Goal: Transaction & Acquisition: Purchase product/service

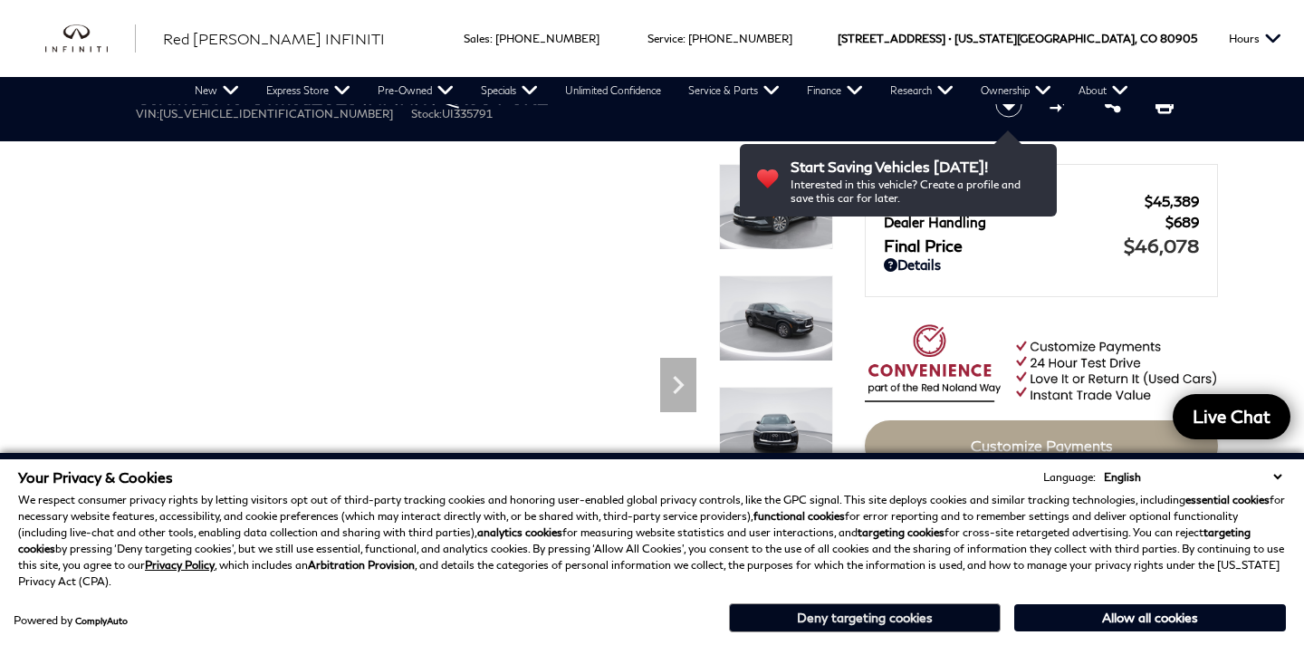
click at [836, 619] on button "Deny targeting cookies" at bounding box center [865, 617] width 272 height 29
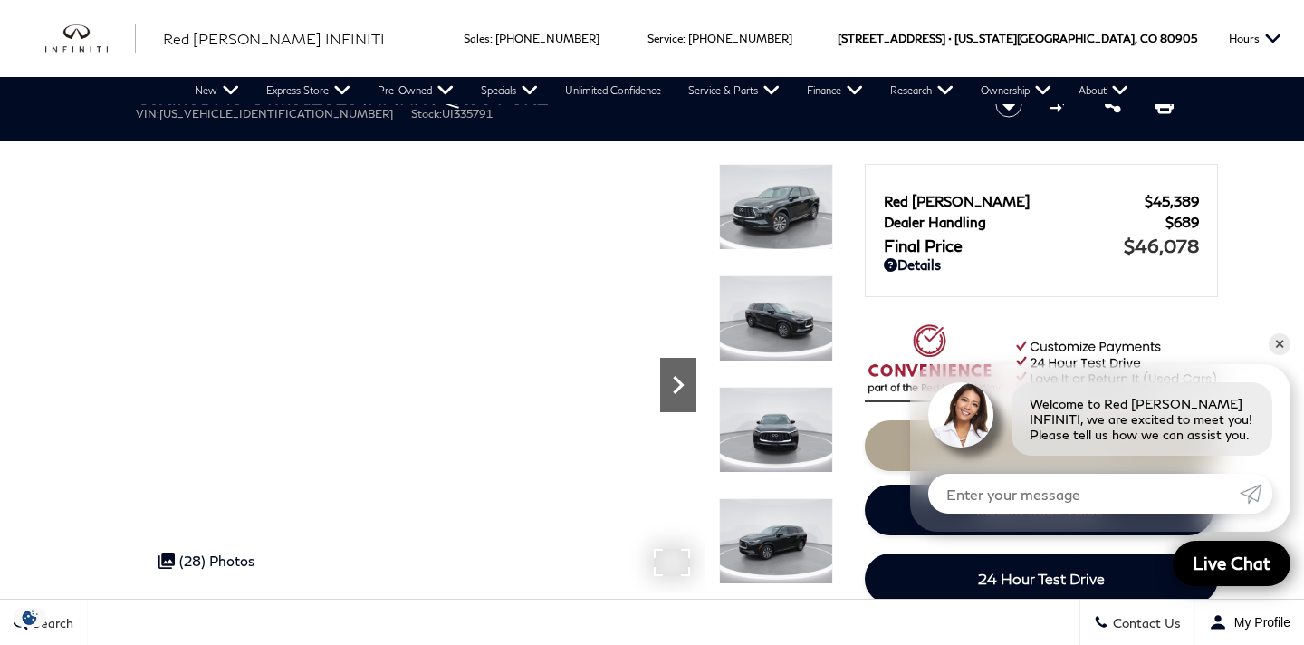
click at [676, 377] on icon "Next" at bounding box center [678, 385] width 11 height 18
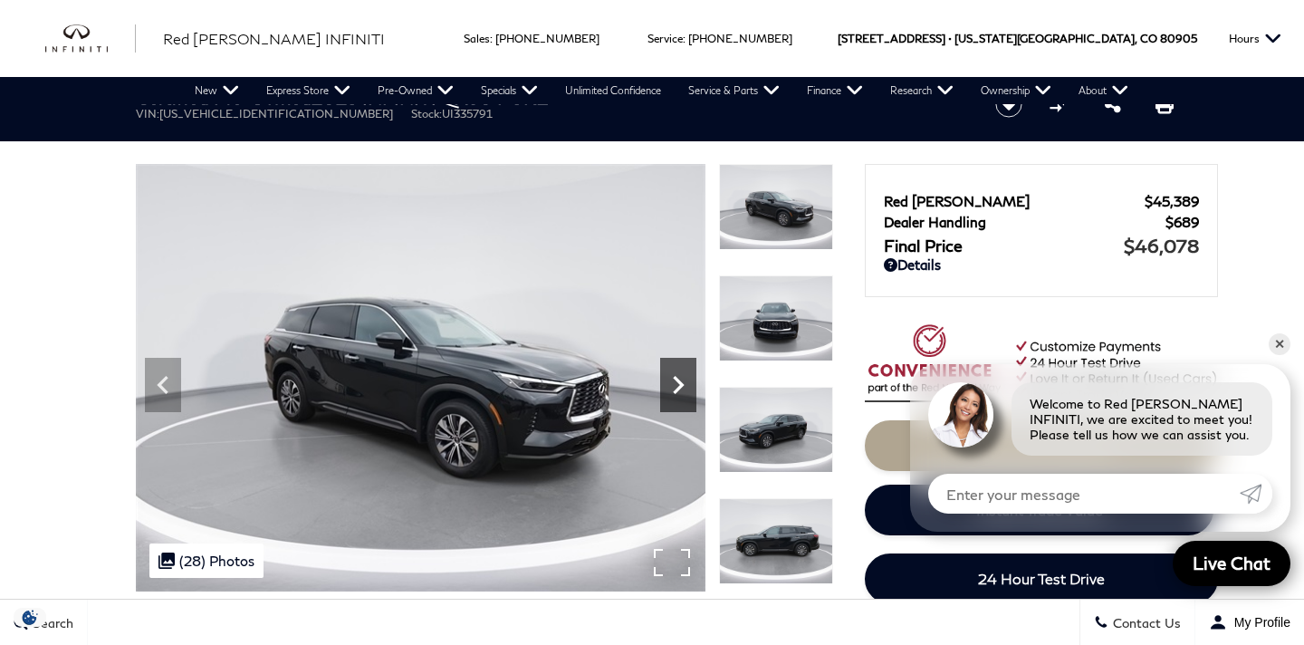
click at [676, 377] on icon "Next" at bounding box center [678, 385] width 11 height 18
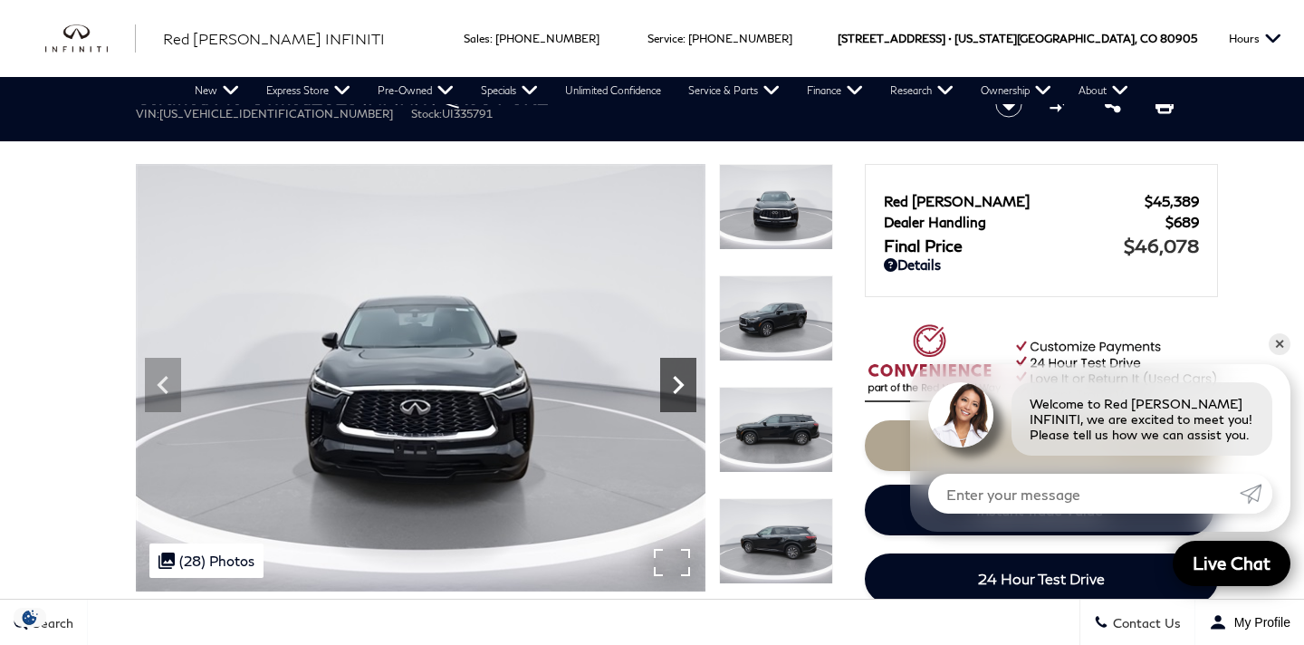
click at [676, 377] on icon "Next" at bounding box center [678, 385] width 11 height 18
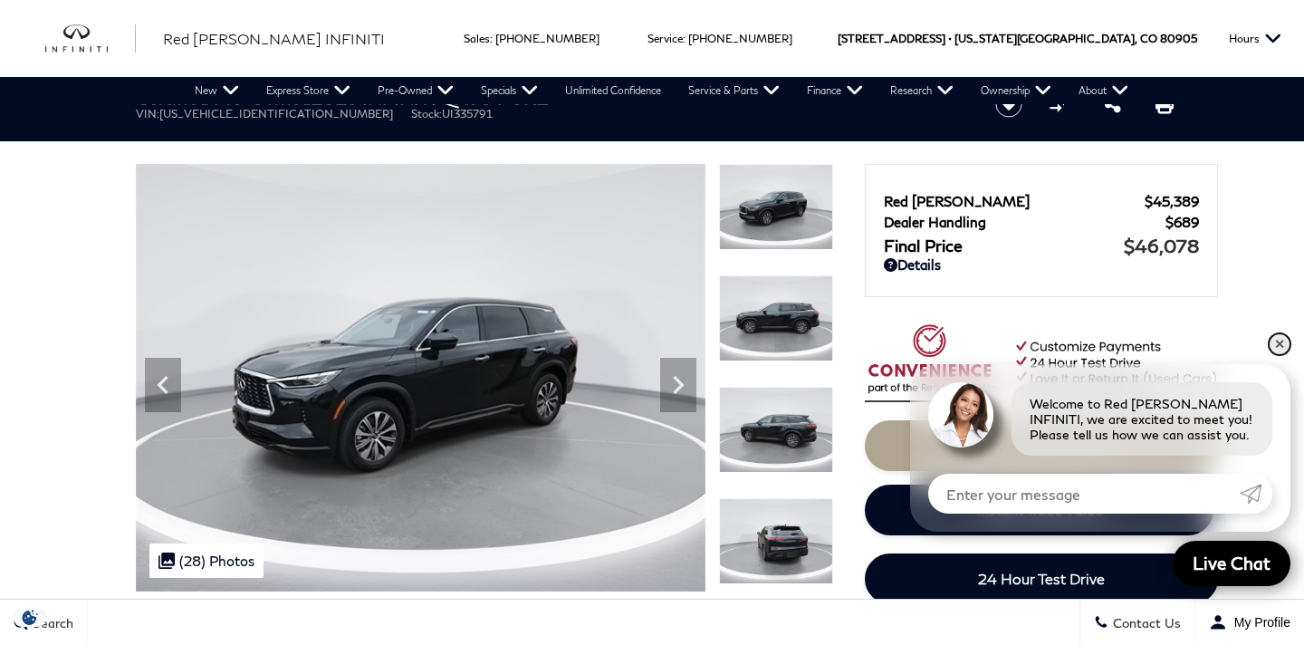
click at [1275, 335] on link "✕" at bounding box center [1280, 344] width 22 height 22
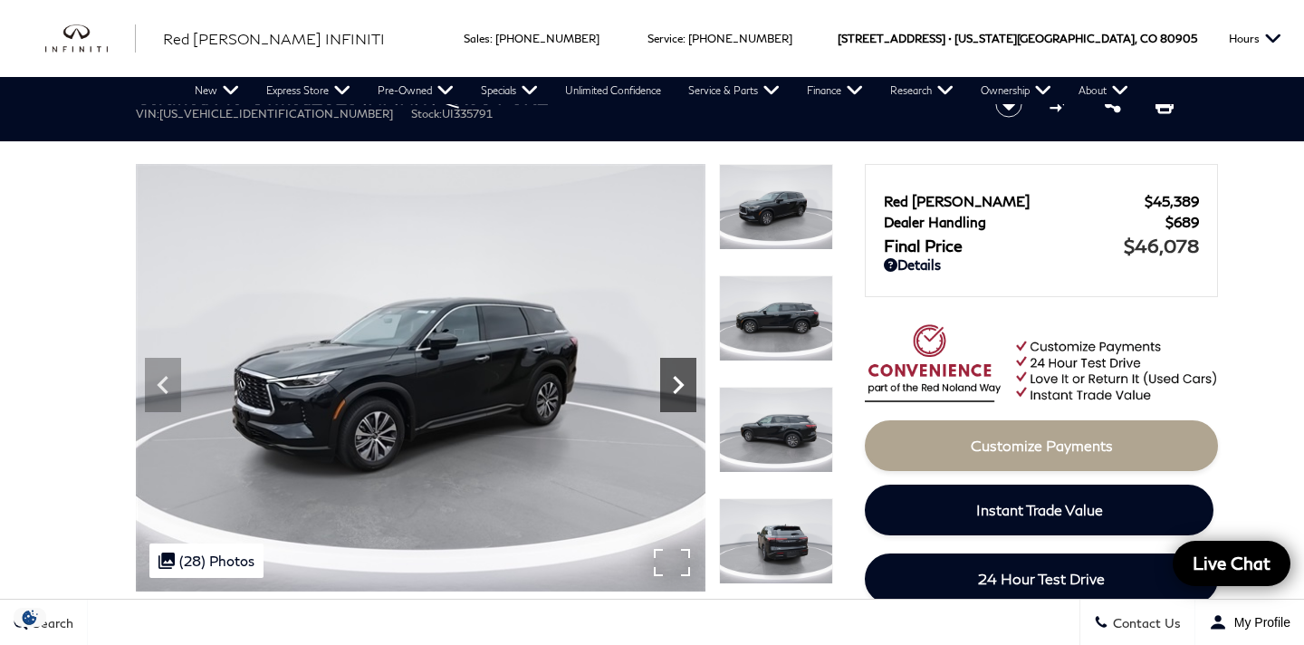
click at [677, 390] on icon "Next" at bounding box center [678, 385] width 11 height 18
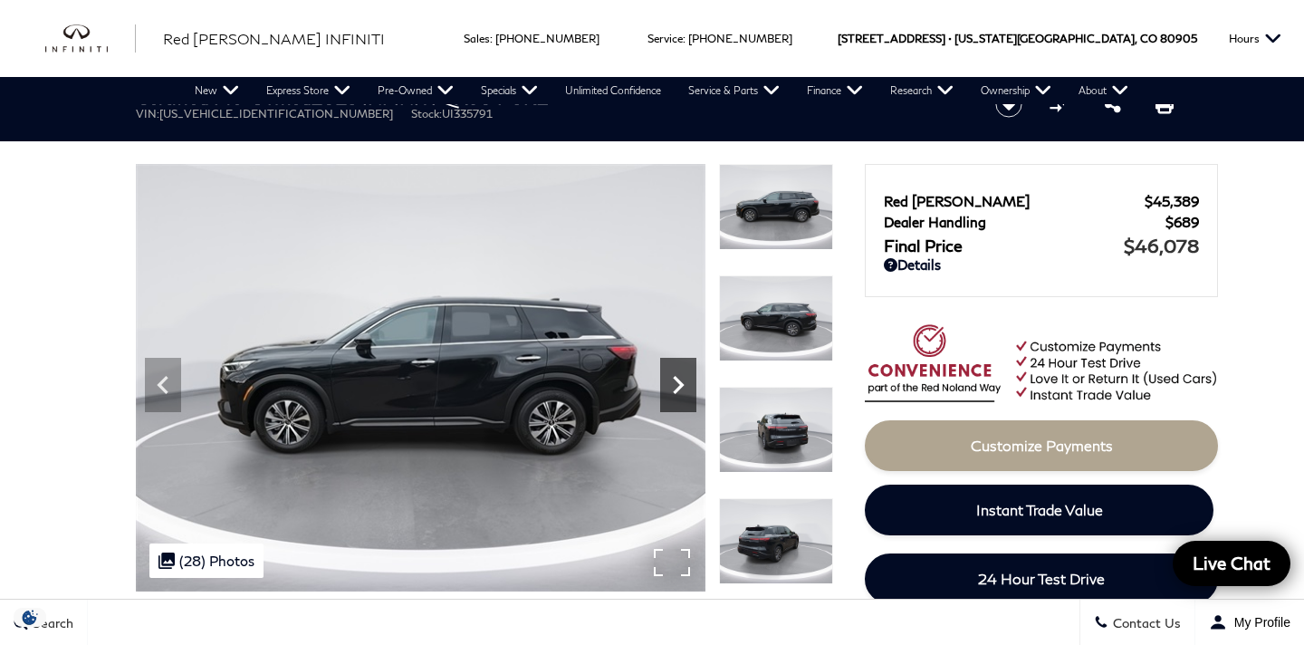
click at [677, 390] on icon "Next" at bounding box center [678, 385] width 11 height 18
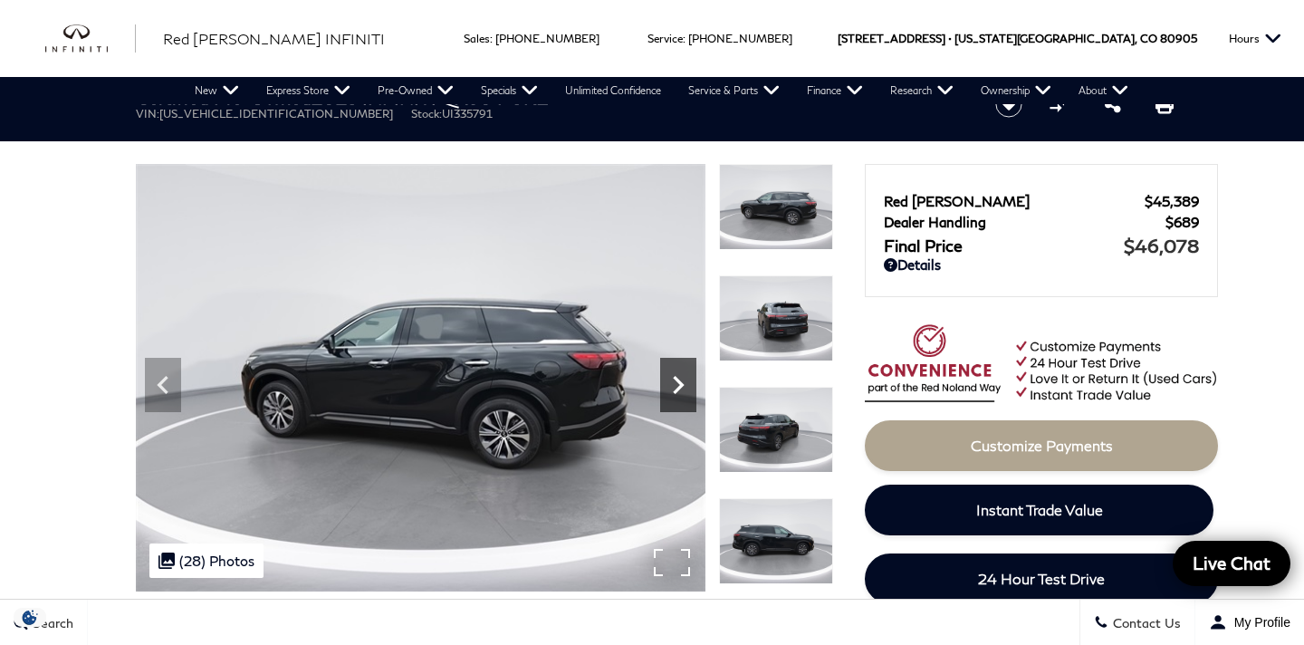
click at [677, 390] on icon "Next" at bounding box center [678, 385] width 11 height 18
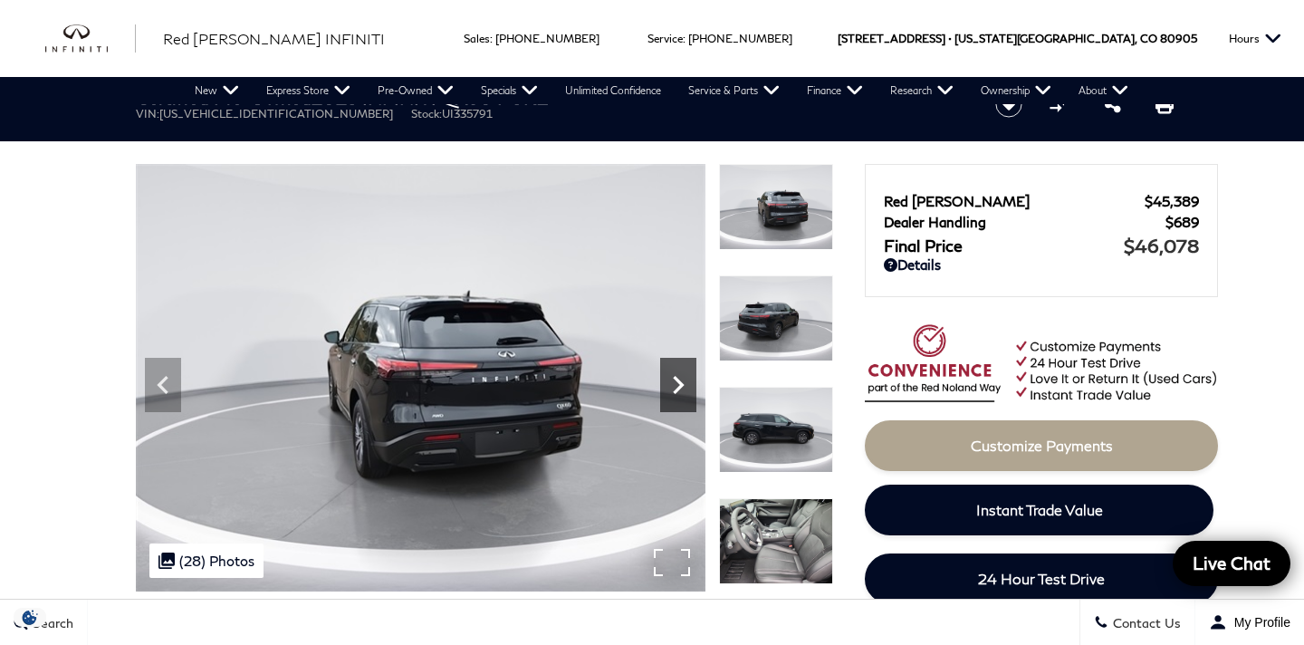
click at [677, 390] on icon "Next" at bounding box center [678, 385] width 11 height 18
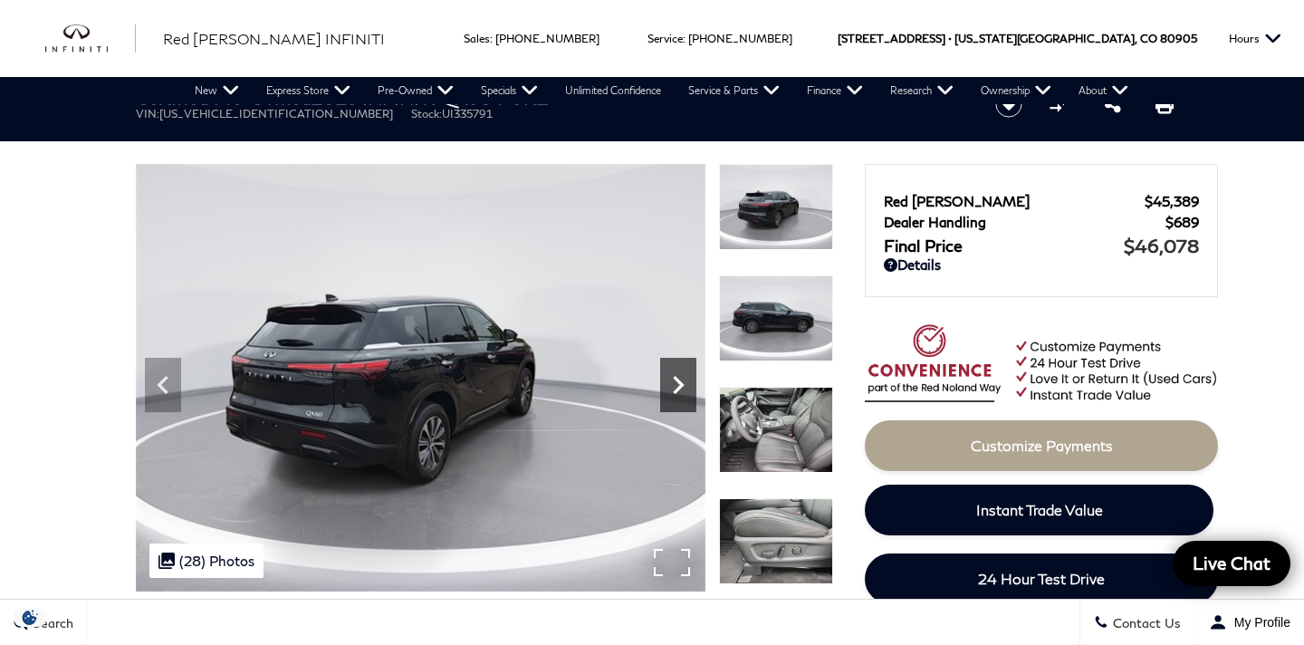
click at [677, 390] on icon "Next" at bounding box center [678, 385] width 11 height 18
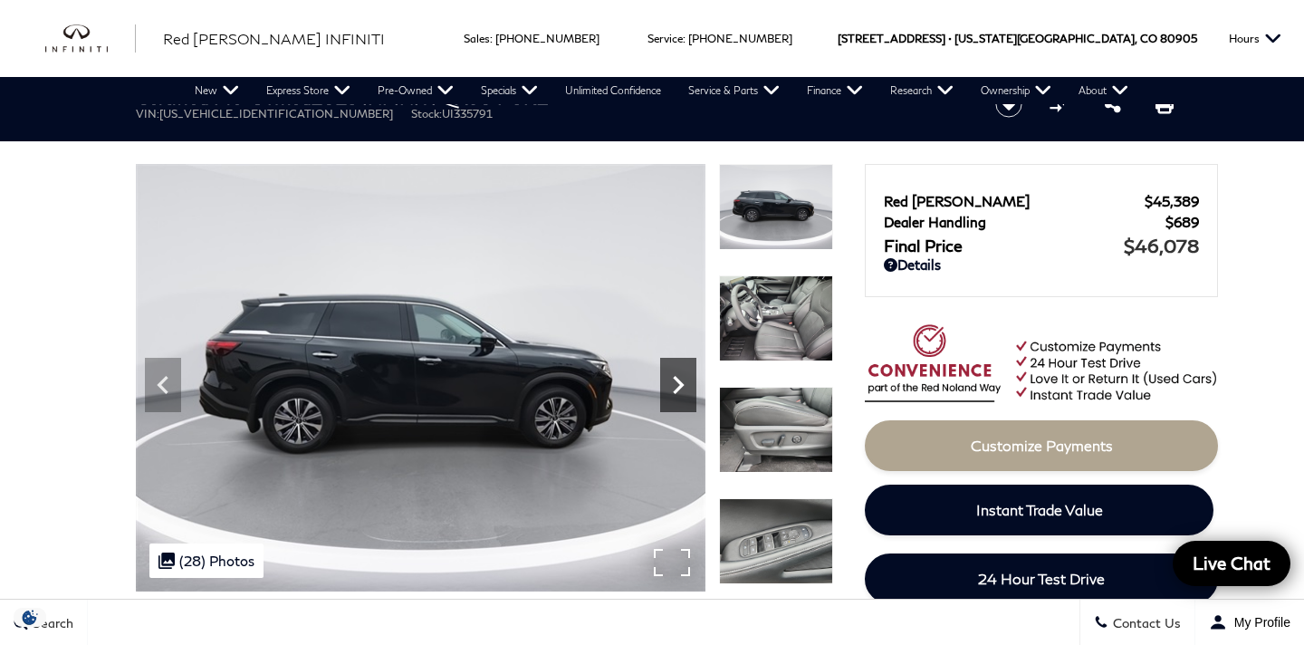
click at [677, 390] on icon "Next" at bounding box center [678, 385] width 11 height 18
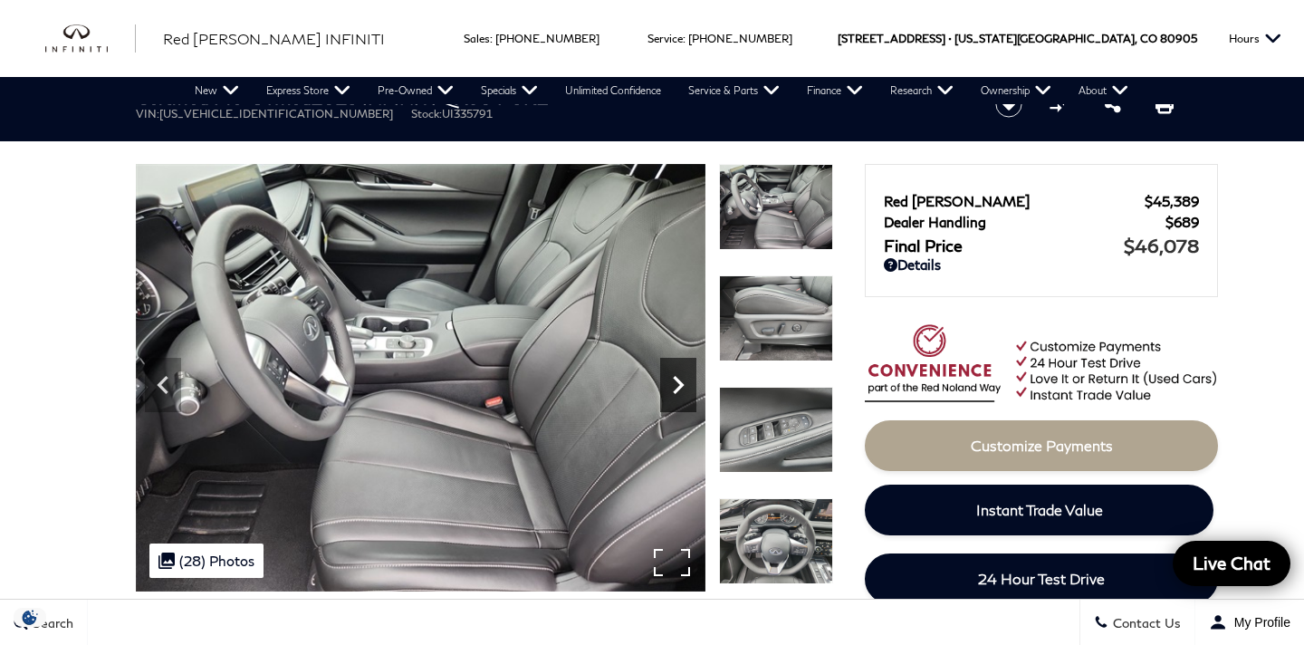
click at [677, 390] on icon "Next" at bounding box center [678, 385] width 11 height 18
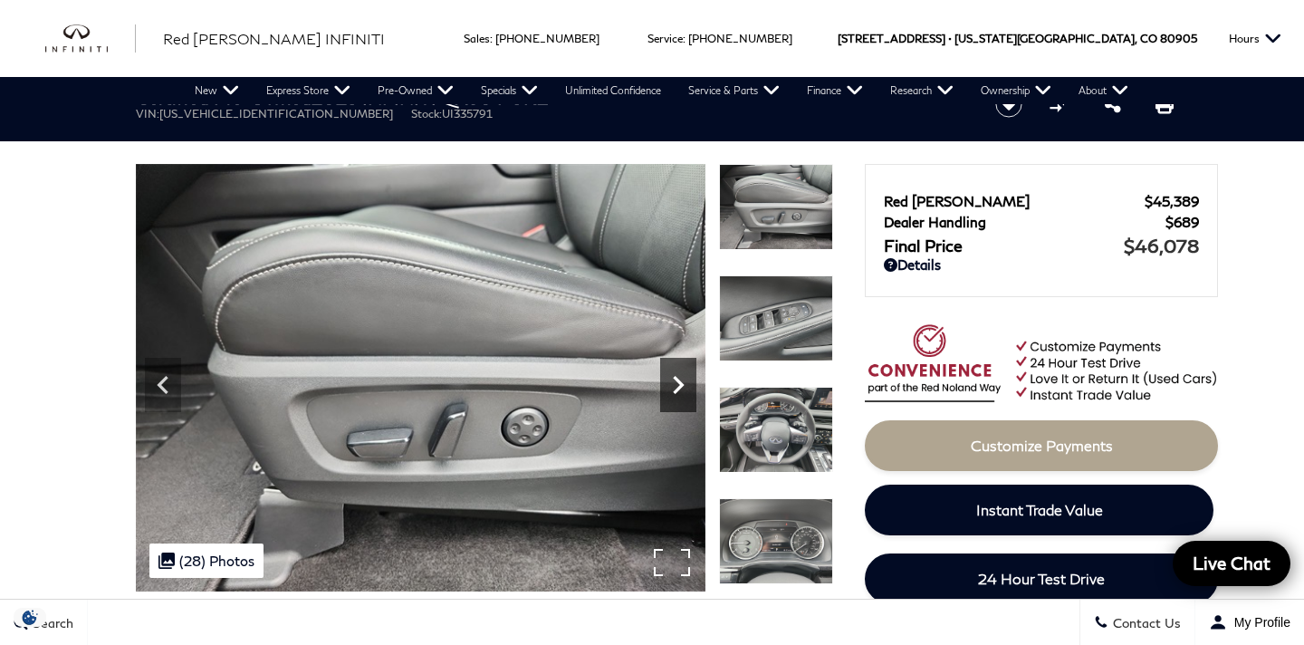
click at [677, 390] on icon "Next" at bounding box center [678, 385] width 11 height 18
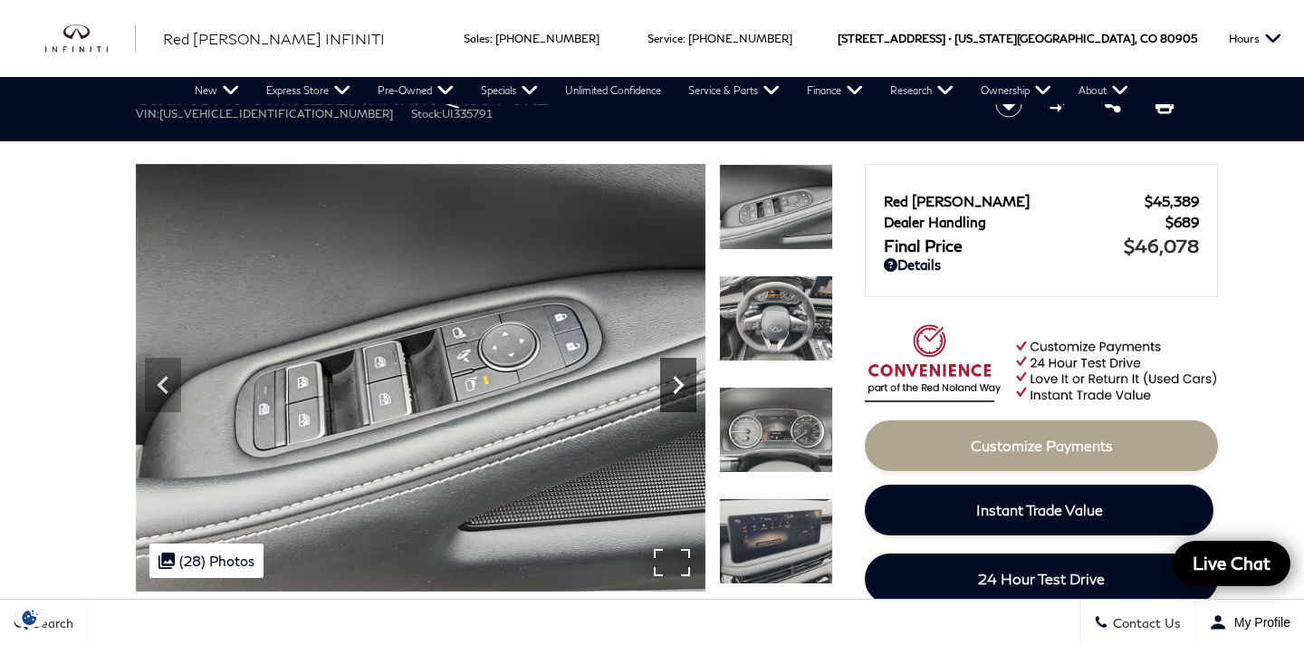
click at [677, 390] on icon "Next" at bounding box center [678, 385] width 11 height 18
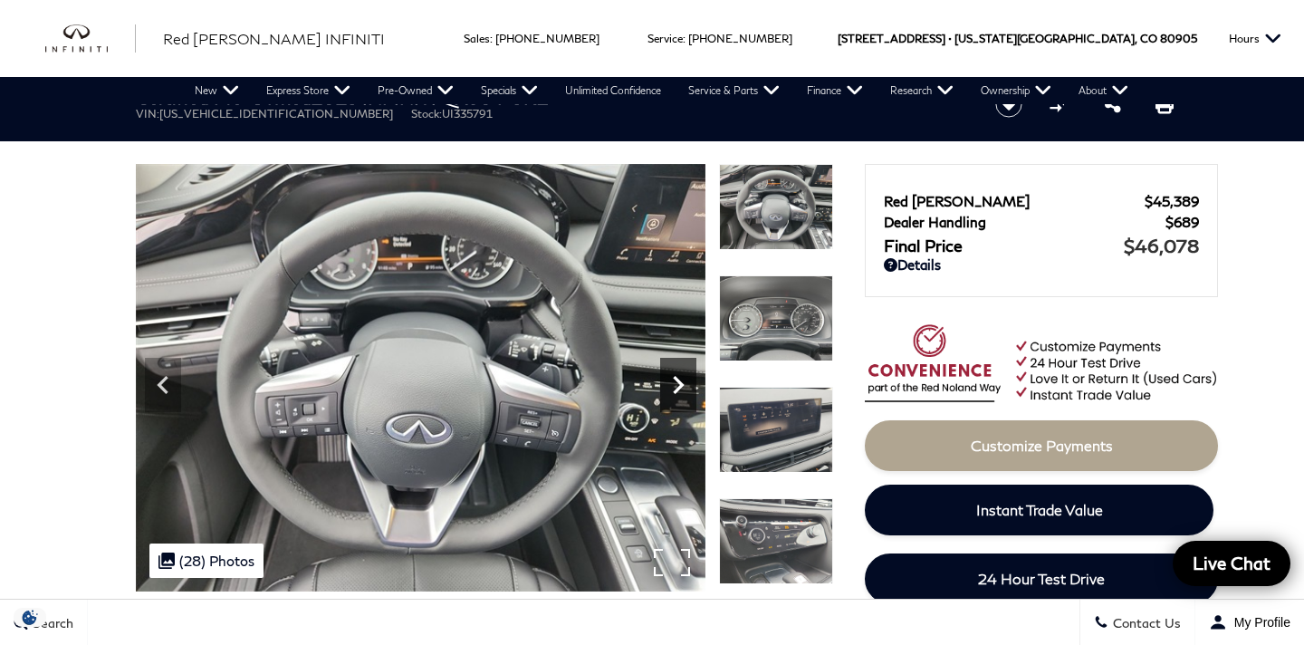
click at [677, 390] on icon "Next" at bounding box center [678, 385] width 11 height 18
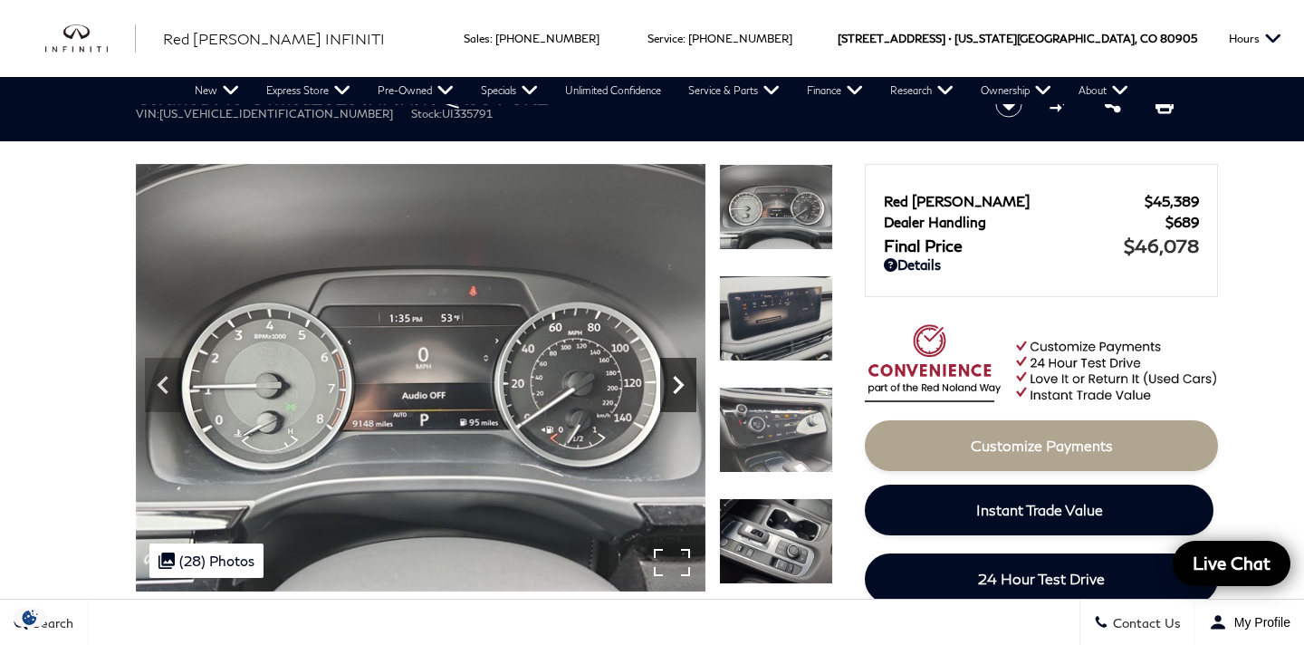
click at [677, 390] on icon "Next" at bounding box center [678, 385] width 11 height 18
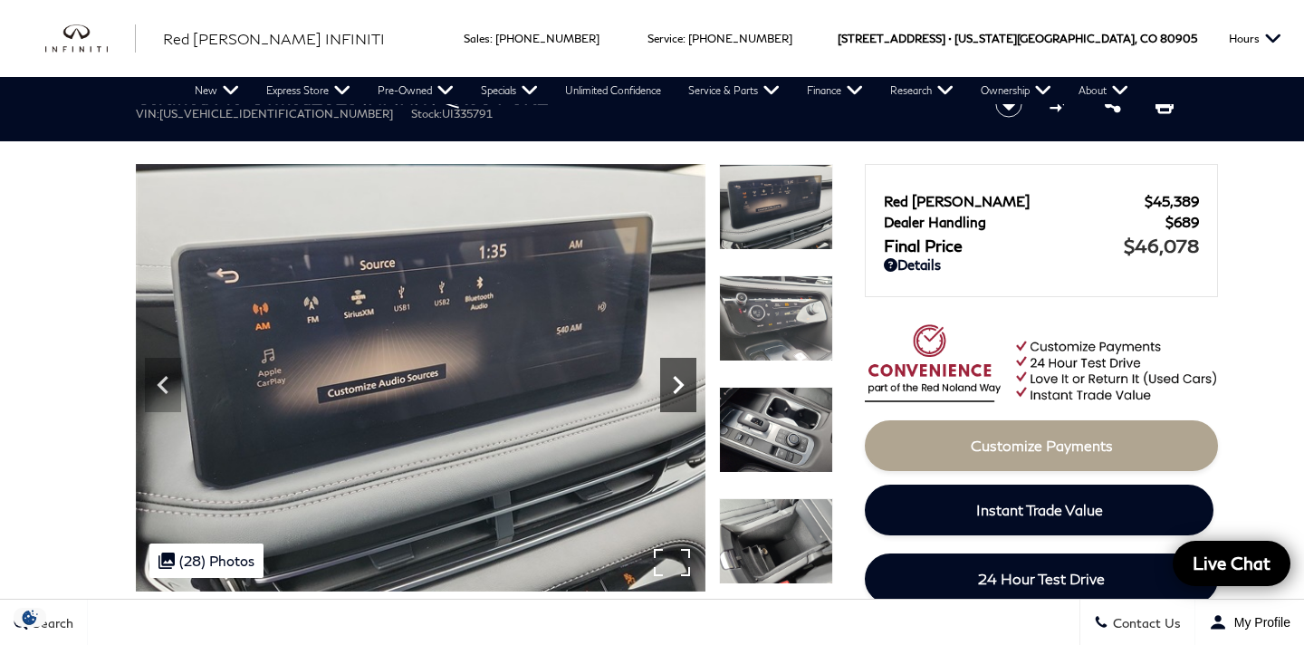
click at [677, 390] on icon "Next" at bounding box center [678, 385] width 11 height 18
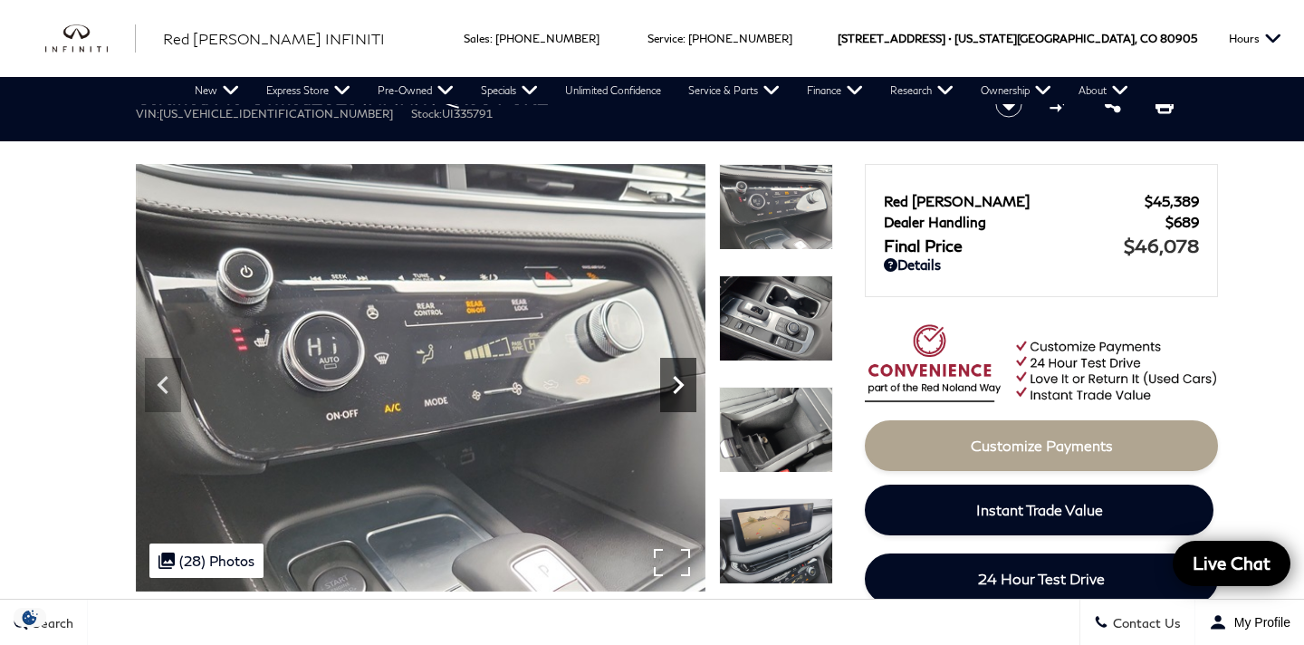
click at [677, 390] on icon "Next" at bounding box center [678, 385] width 11 height 18
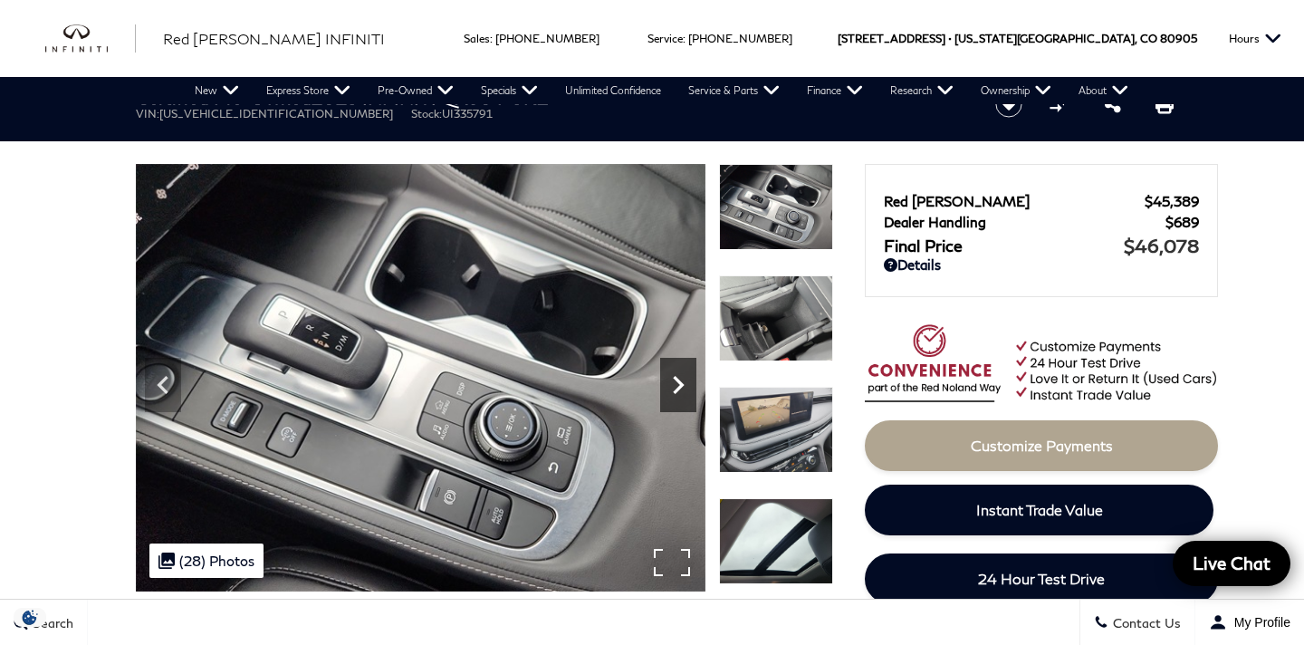
click at [677, 390] on icon "Next" at bounding box center [678, 385] width 11 height 18
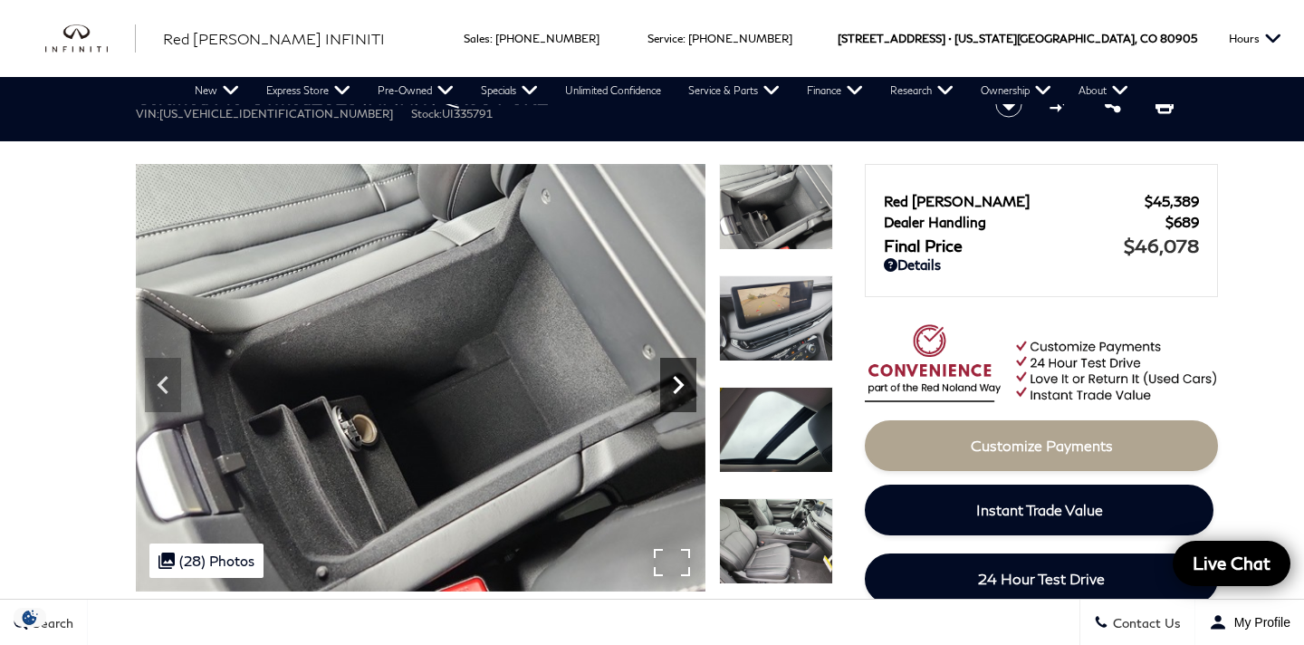
click at [677, 390] on icon "Next" at bounding box center [678, 385] width 11 height 18
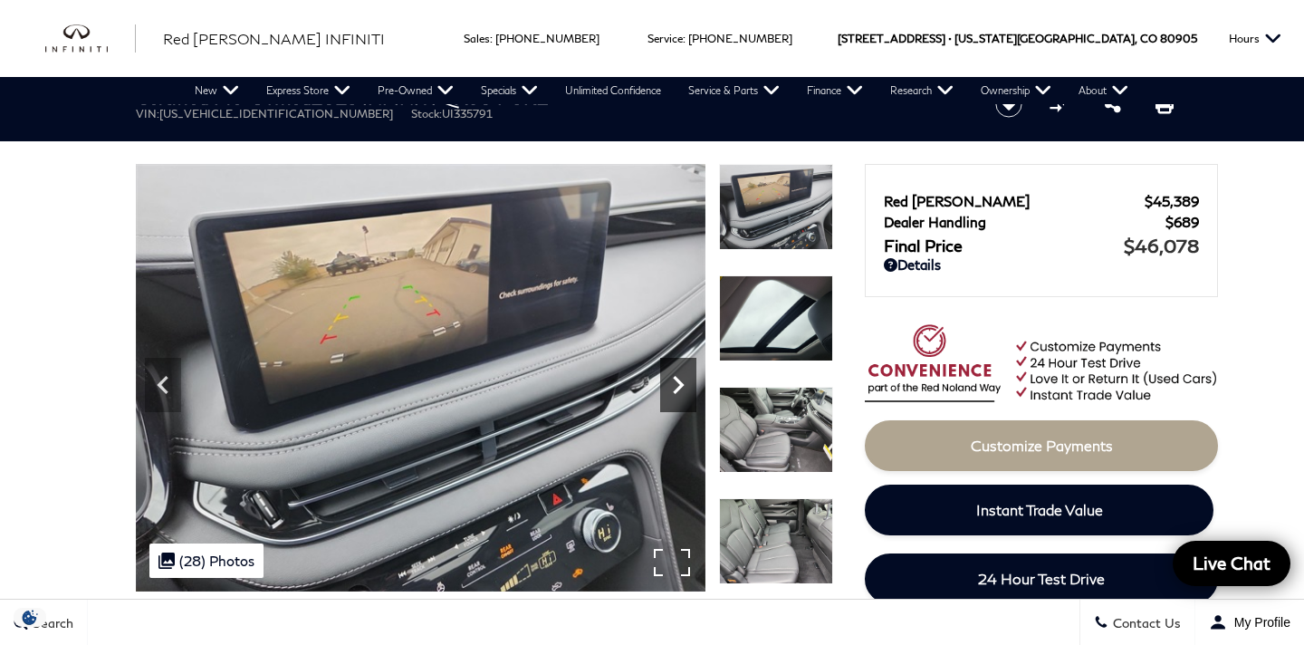
click at [677, 390] on icon "Next" at bounding box center [678, 385] width 11 height 18
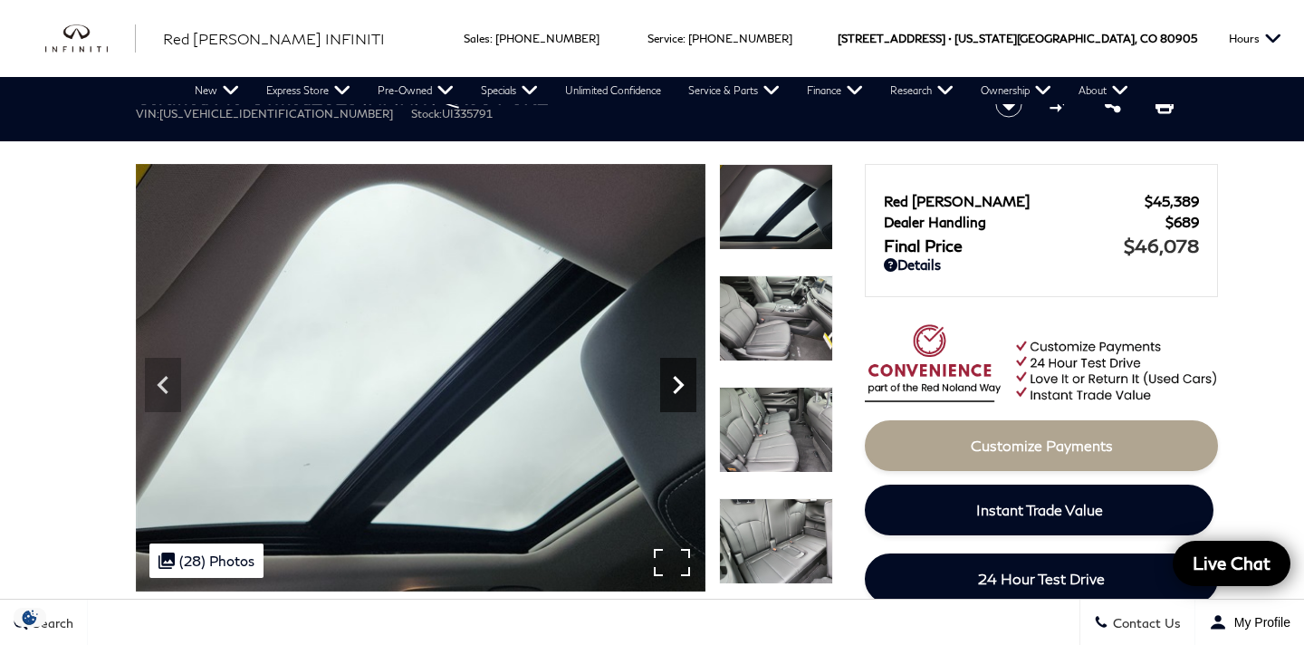
click at [677, 390] on icon "Next" at bounding box center [678, 385] width 11 height 18
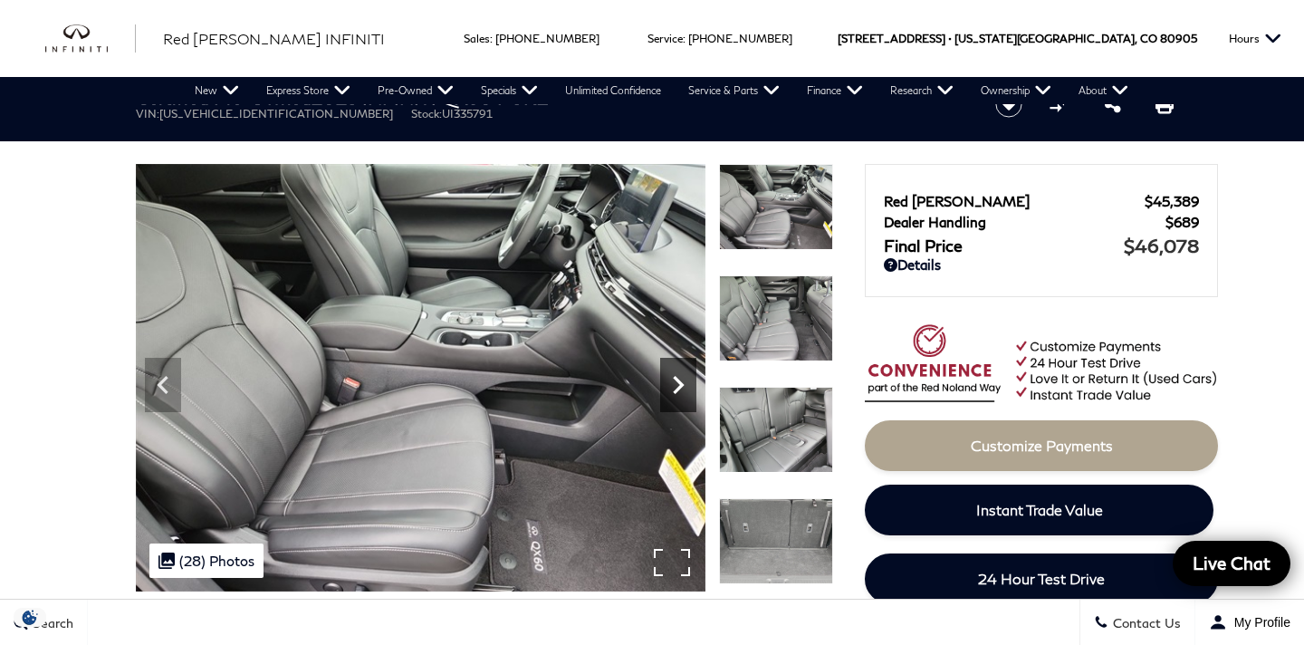
click at [677, 390] on icon "Next" at bounding box center [678, 385] width 11 height 18
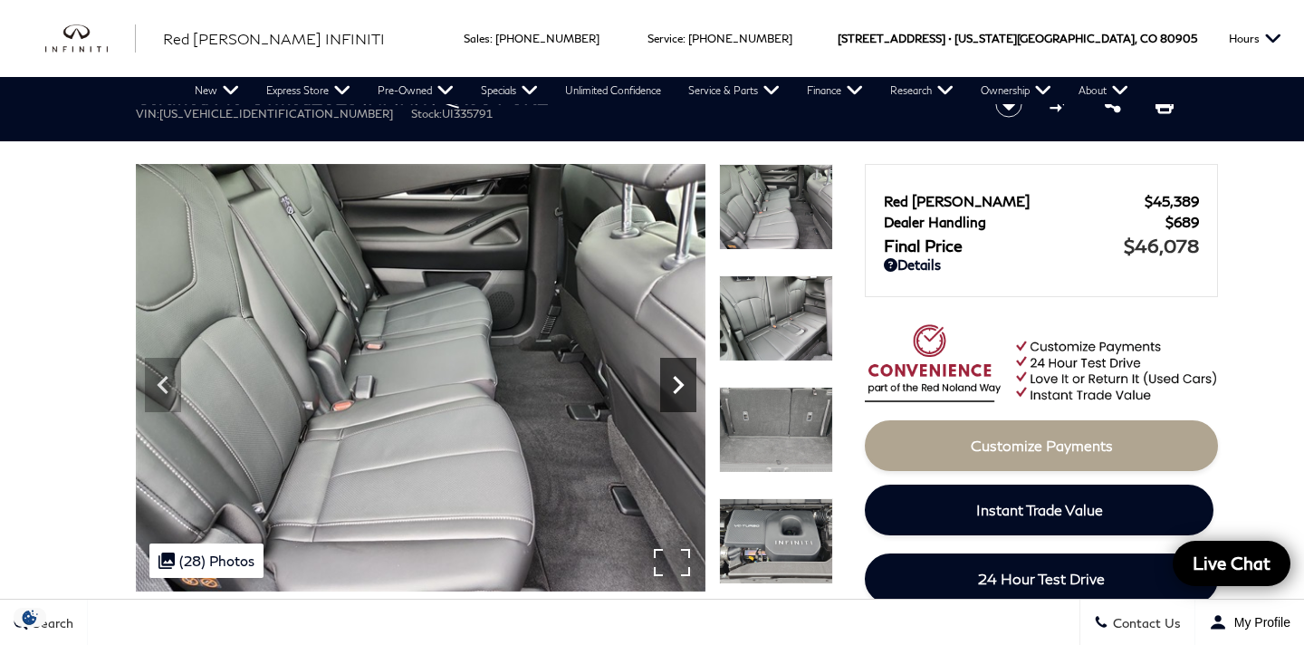
click at [677, 390] on icon "Next" at bounding box center [678, 385] width 11 height 18
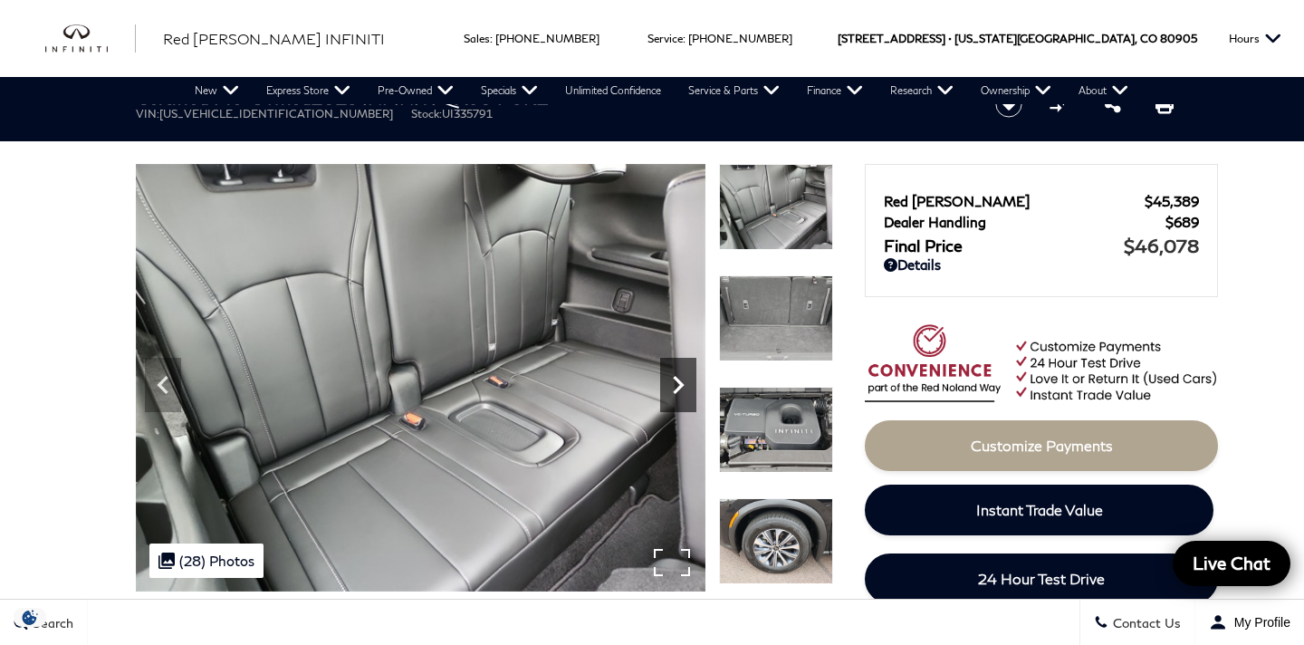
click at [677, 390] on icon "Next" at bounding box center [678, 385] width 11 height 18
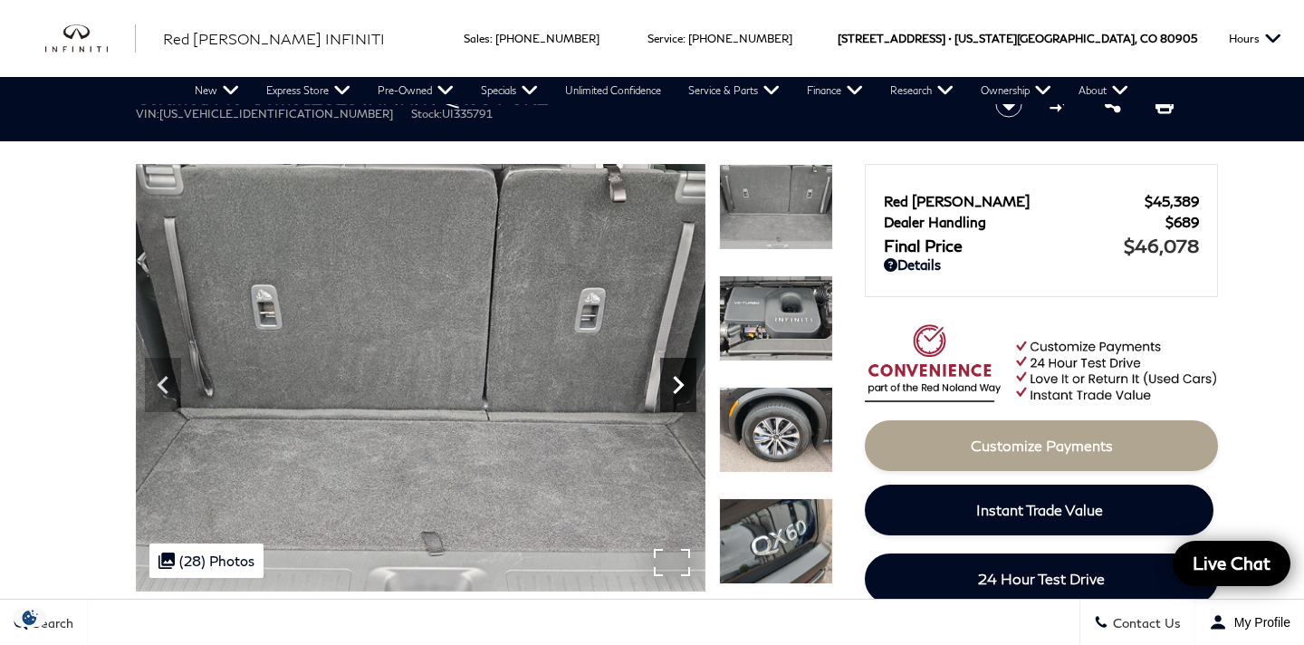
click at [677, 390] on icon "Next" at bounding box center [678, 385] width 11 height 18
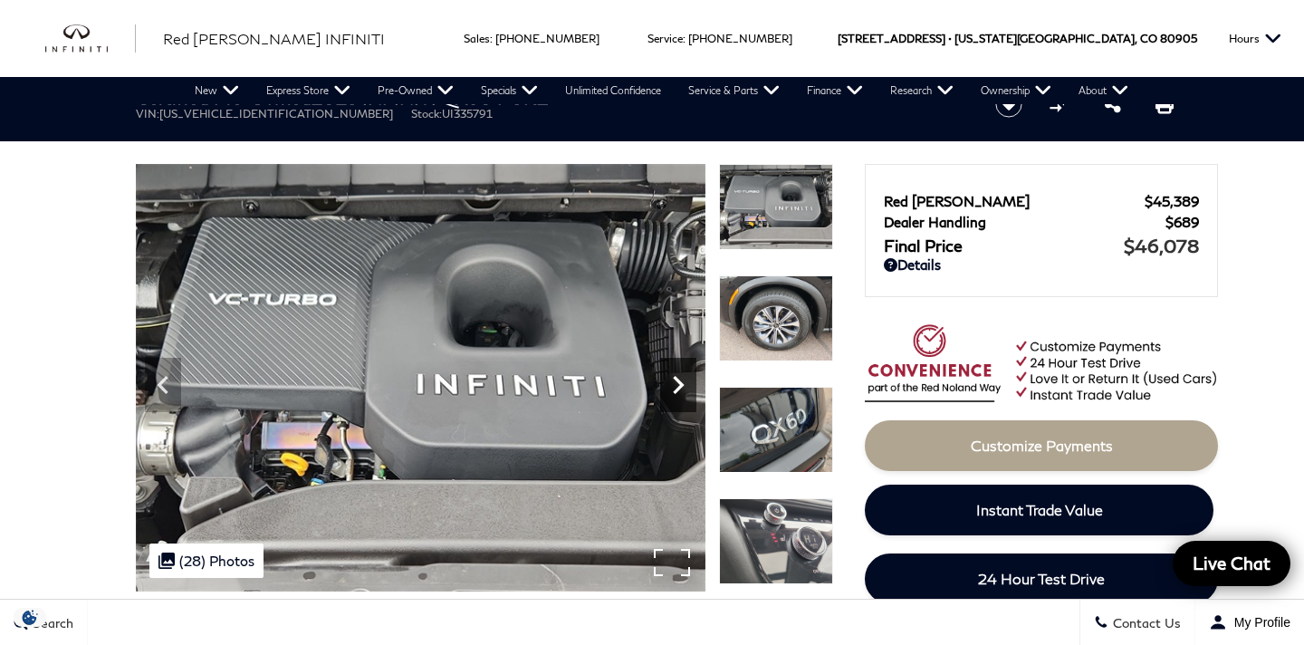
click at [677, 390] on icon "Next" at bounding box center [678, 385] width 11 height 18
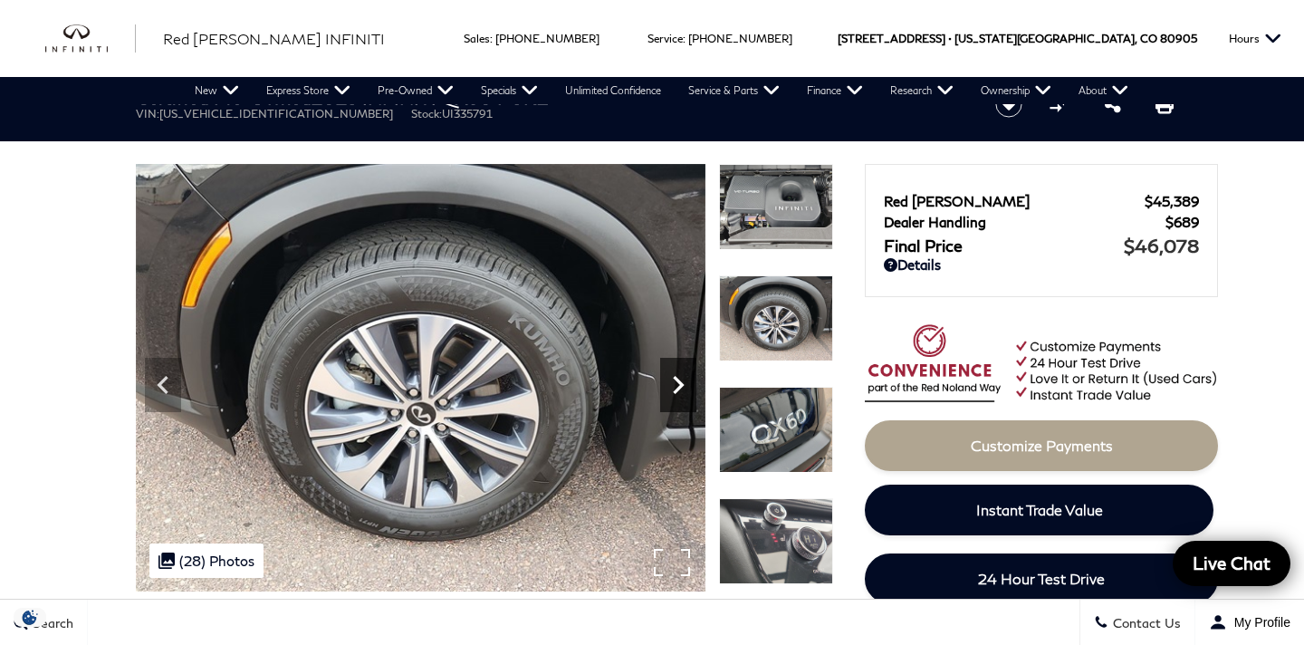
click at [677, 390] on icon "Next" at bounding box center [678, 385] width 11 height 18
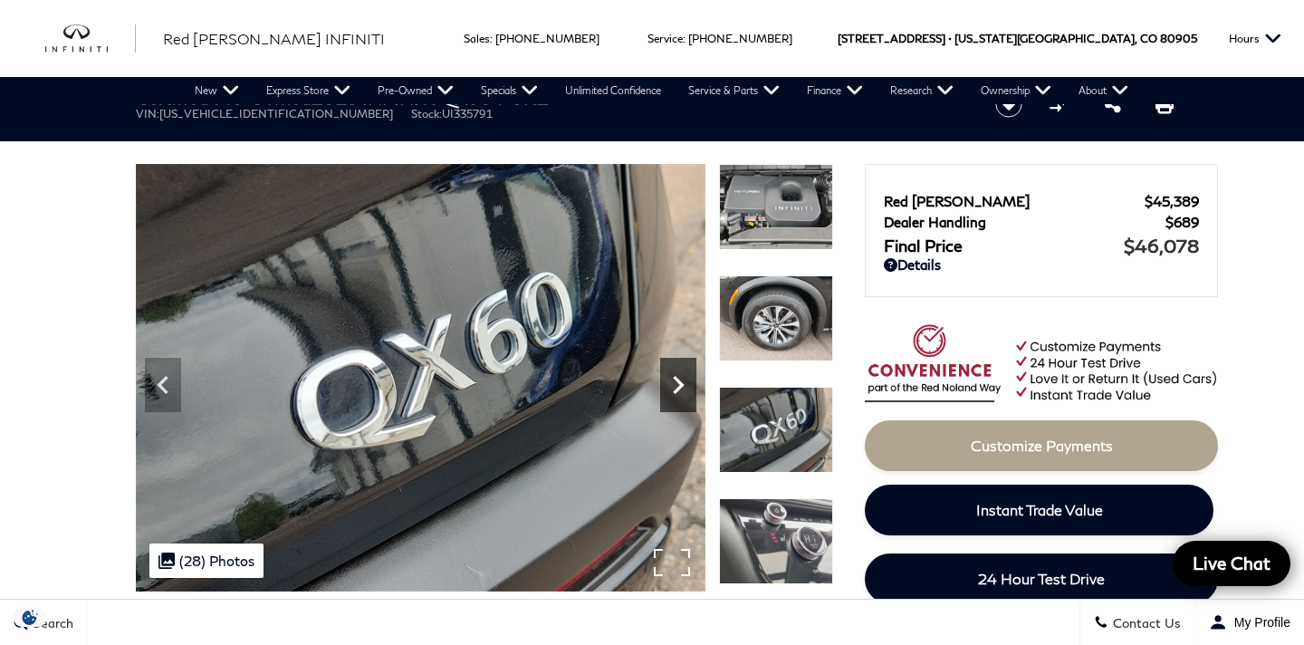
click at [677, 390] on icon "Next" at bounding box center [678, 385] width 11 height 18
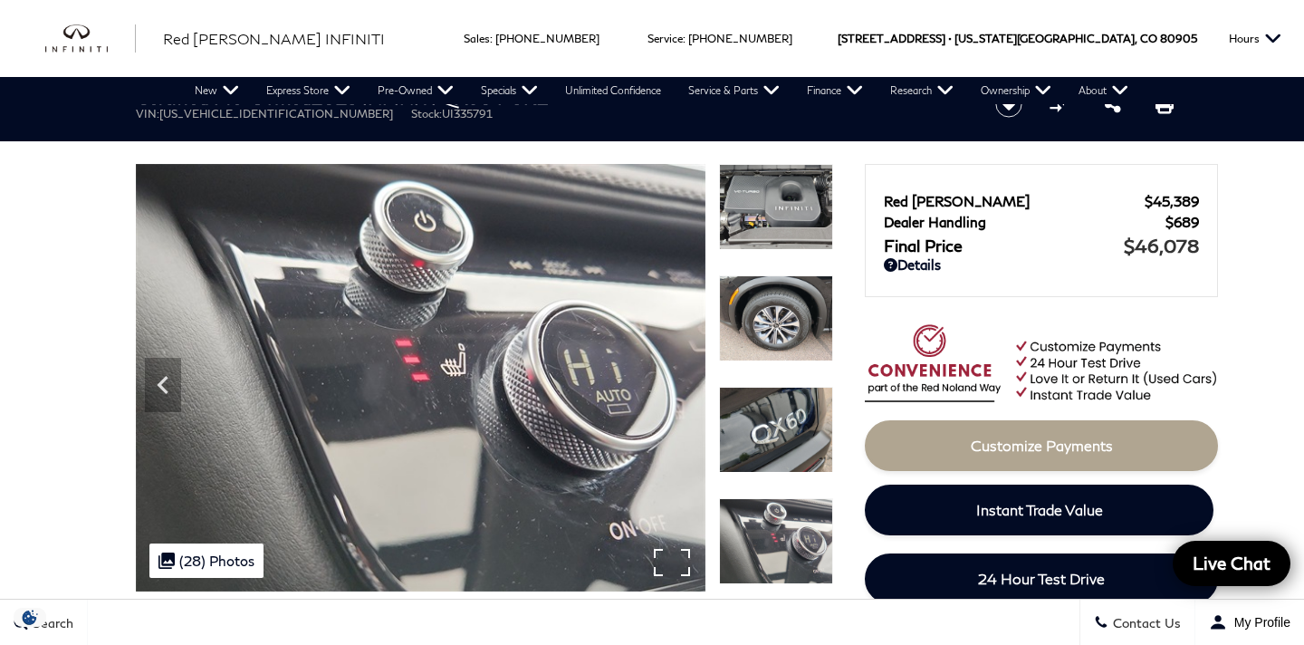
click at [677, 390] on img at bounding box center [421, 377] width 570 height 427
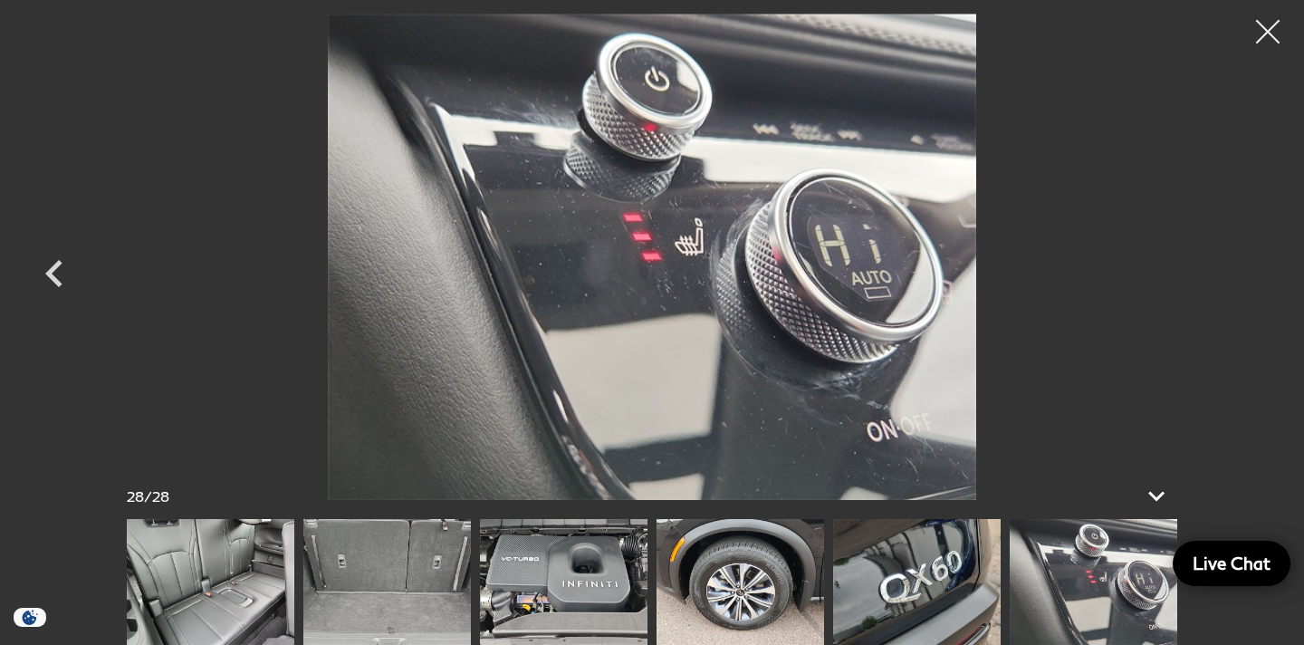
click at [1269, 45] on div at bounding box center [1268, 32] width 48 height 48
